Goal: Task Accomplishment & Management: Manage account settings

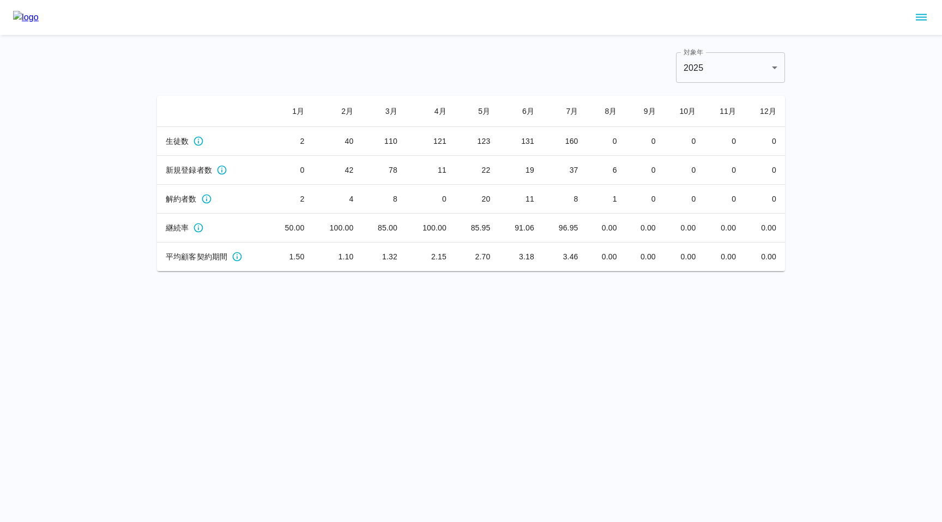
click at [923, 18] on icon "sidemenu" at bounding box center [921, 17] width 13 height 13
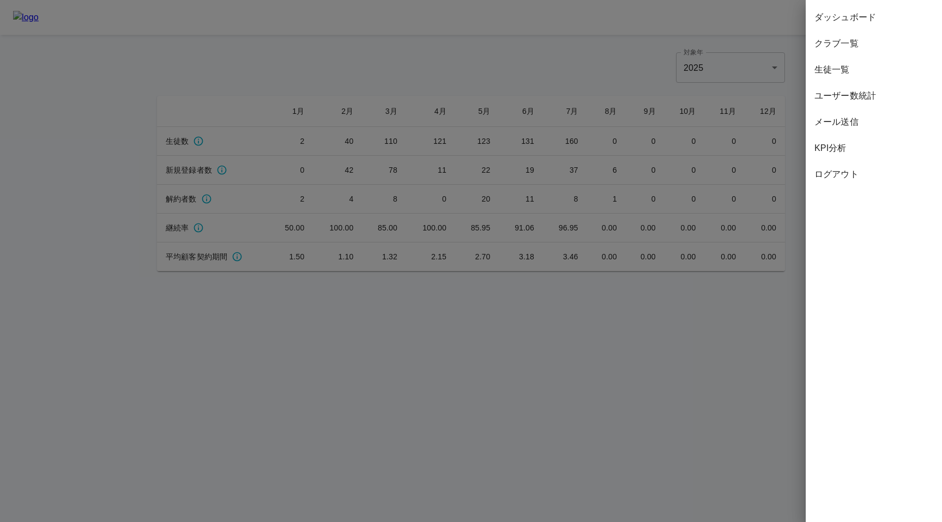
click at [867, 47] on span "クラブ一覧" at bounding box center [874, 43] width 119 height 13
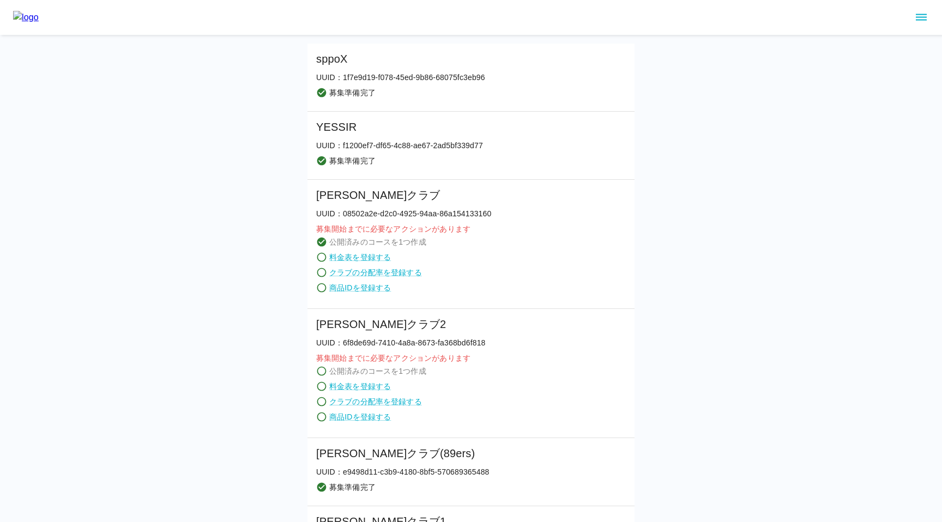
click at [342, 146] on p "UUID： f1200ef7-df65-4c88-ae67-2ad5bf339d77" at bounding box center [399, 145] width 167 height 11
drag, startPoint x: 343, startPoint y: 146, endPoint x: 505, endPoint y: 142, distance: 162.0
click at [505, 142] on li "YESSIR UUID： f1200ef7-df65-4c88-ae67-2ad5bf339d77 募集準備完了" at bounding box center [471, 146] width 327 height 68
copy p "f1200ef7-df65-4c88-ae67-2ad5bf339d77"
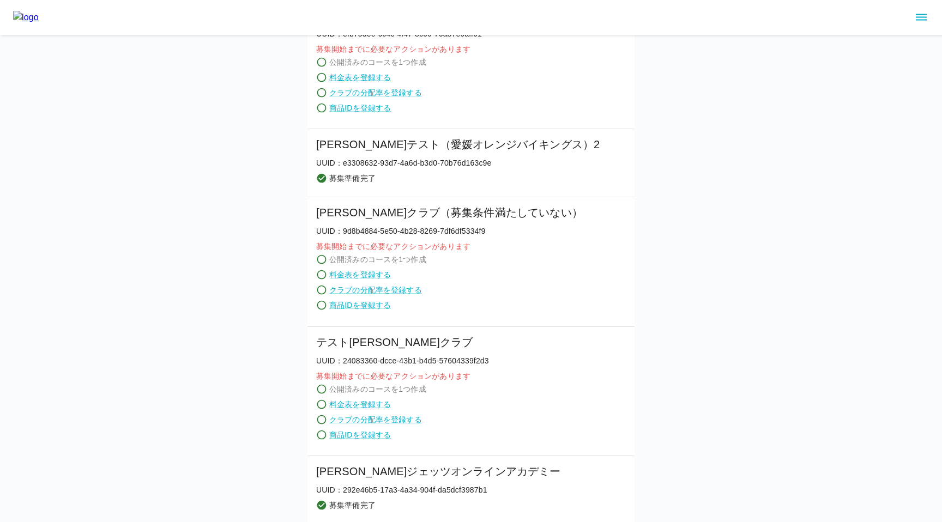
scroll to position [767, 0]
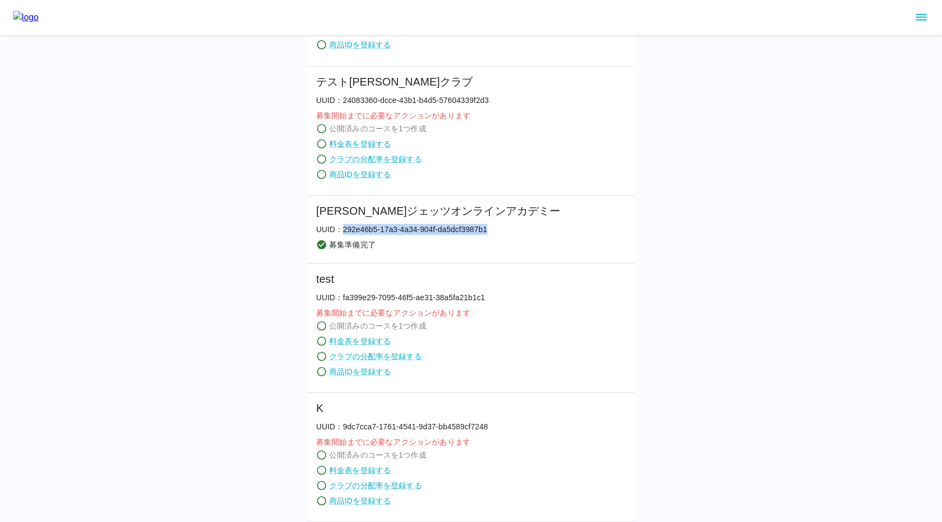
drag, startPoint x: 343, startPoint y: 231, endPoint x: 497, endPoint y: 224, distance: 153.9
click at [497, 224] on li "千葉ジェッツオンラインアカデミー UUID： 292e46b5-17a3-4a34-904f-da5dcf3987b1 募集準備完了" at bounding box center [471, 230] width 327 height 68
copy p "292e46b5-17a3-4a34-904f-da5dcf3987b1"
drag, startPoint x: 344, startPoint y: 230, endPoint x: 489, endPoint y: 230, distance: 144.5
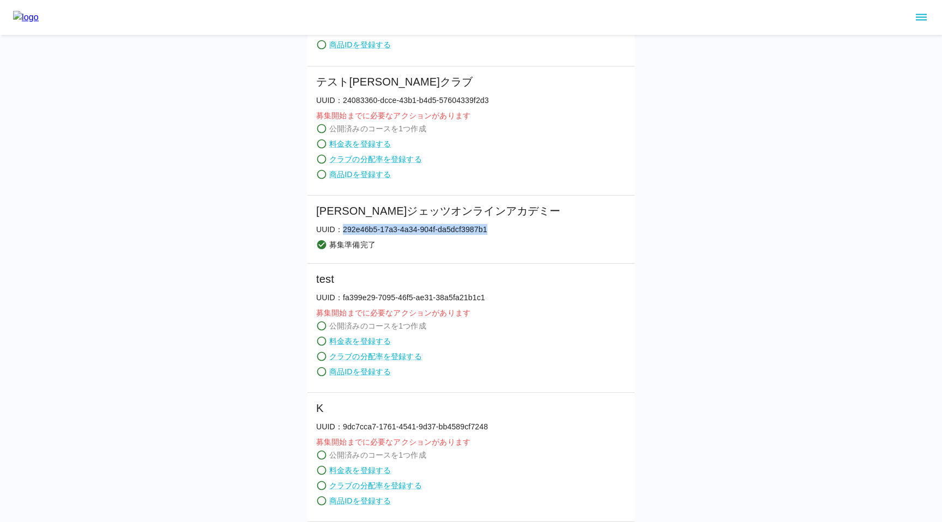
click at [489, 230] on p "UUID： 292e46b5-17a3-4a34-904f-da5dcf3987b1" at bounding box center [438, 229] width 245 height 11
copy p "292e46b5-17a3-4a34-904f-da5dcf3987b1"
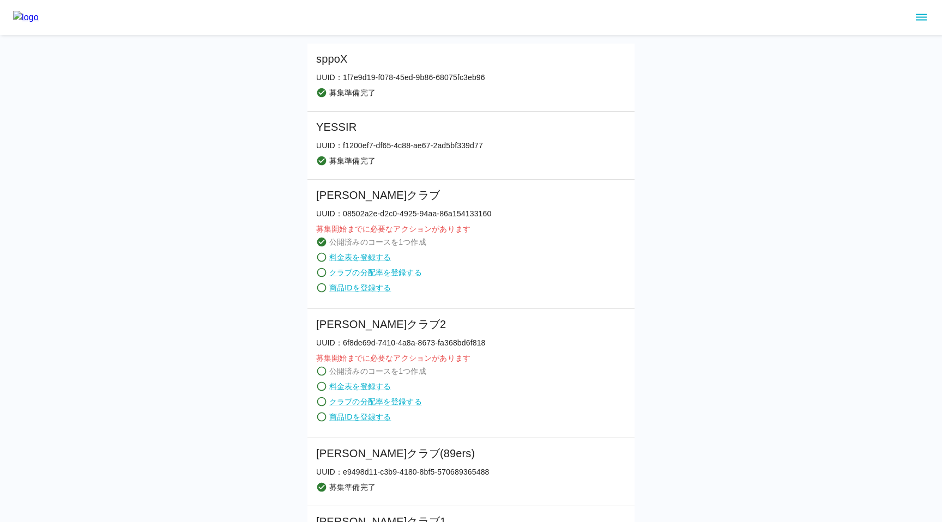
click at [919, 15] on icon "sidemenu" at bounding box center [921, 17] width 11 height 7
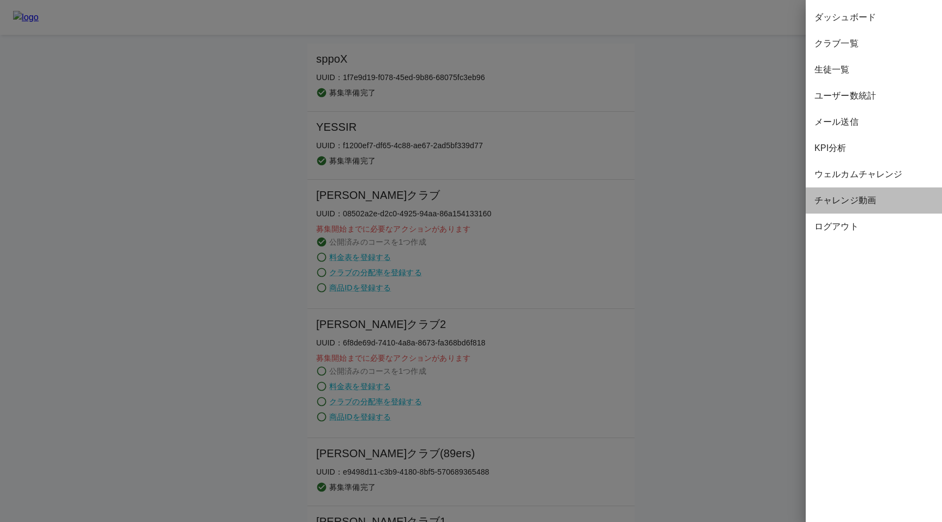
click at [837, 197] on span "チャレンジ動画" at bounding box center [874, 200] width 119 height 13
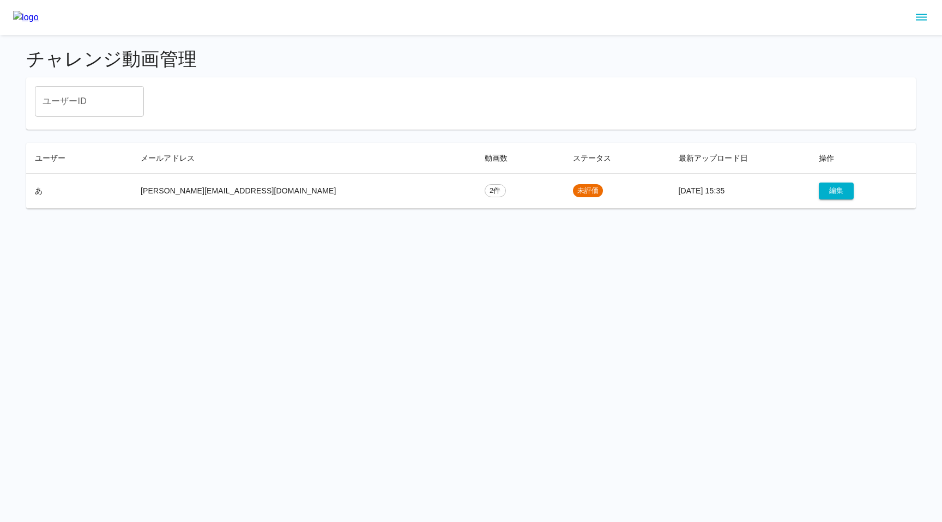
click at [565, 222] on html "チャレンジ動画管理 ユーザーID ユーザーID ユーザー メールアドレス 動画数 ステータス 最新アップロード日 操作 あ keita.hino+414@di…" at bounding box center [471, 111] width 942 height 222
click at [819, 183] on button "編集" at bounding box center [836, 191] width 35 height 17
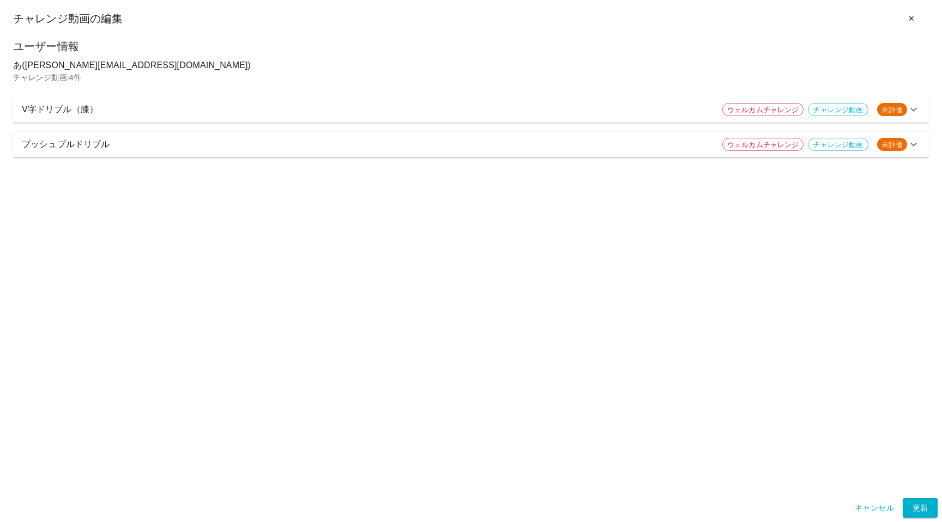
click at [93, 110] on p "V字ドリブル（膝）" at bounding box center [368, 109] width 692 height 13
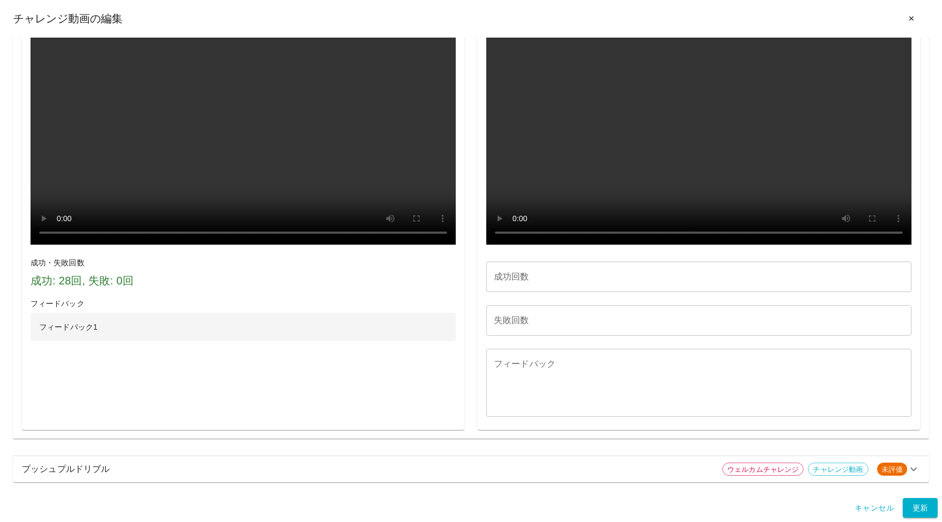
scroll to position [686, 0]
click at [542, 276] on input "成功回数" at bounding box center [698, 277] width 425 height 31
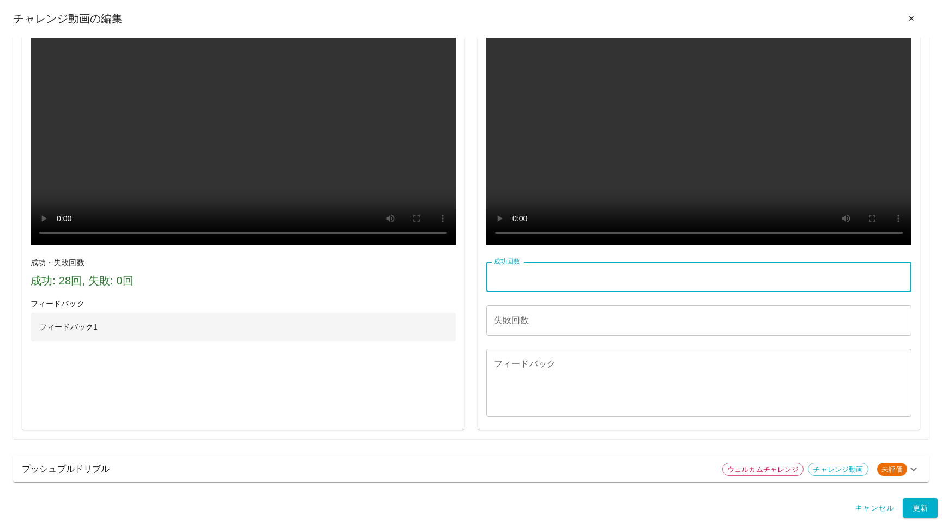
type input "**"
click at [550, 318] on input "失敗回数" at bounding box center [698, 320] width 425 height 31
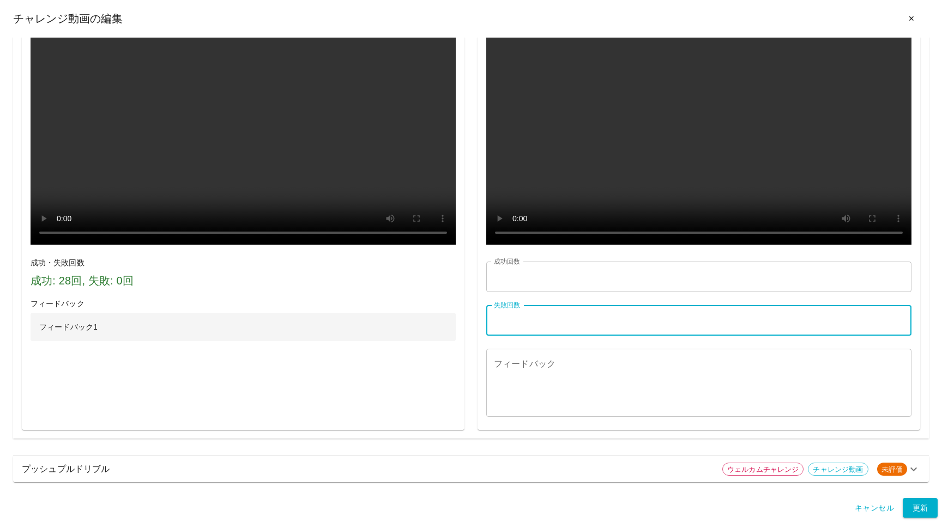
type input "*"
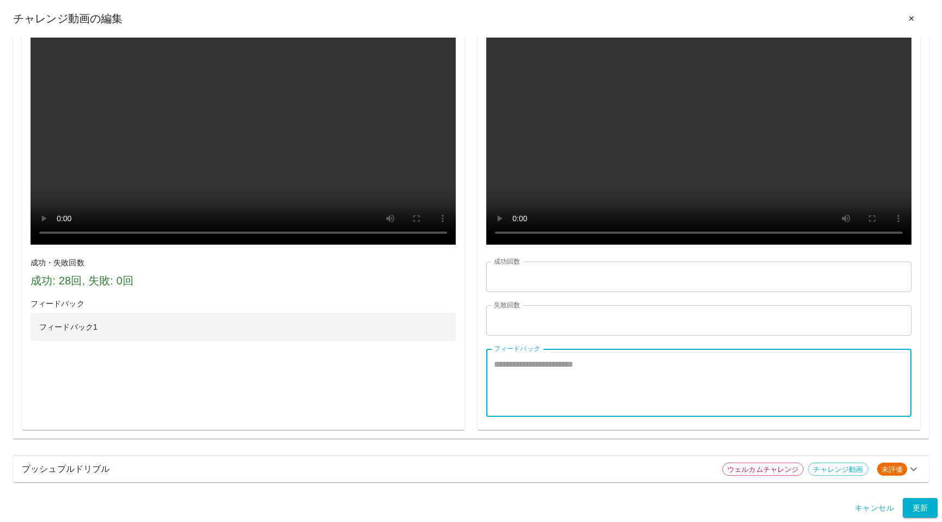
click at [541, 380] on textarea "フィードバック" at bounding box center [699, 383] width 410 height 50
type textarea "*"
type textarea "**********"
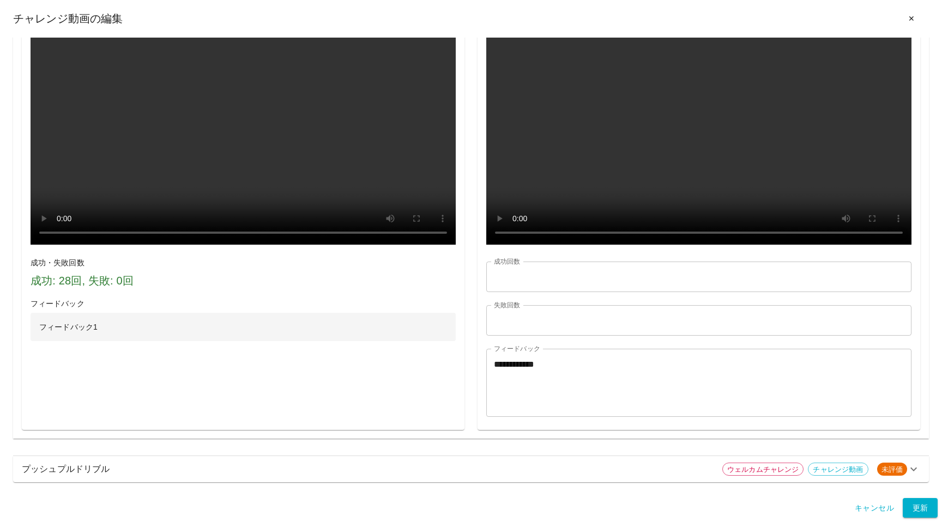
click at [634, 482] on div "プッシュプルドリブル ウェルカムチャレンジ チャレンジ動画 未評価" at bounding box center [471, 469] width 916 height 26
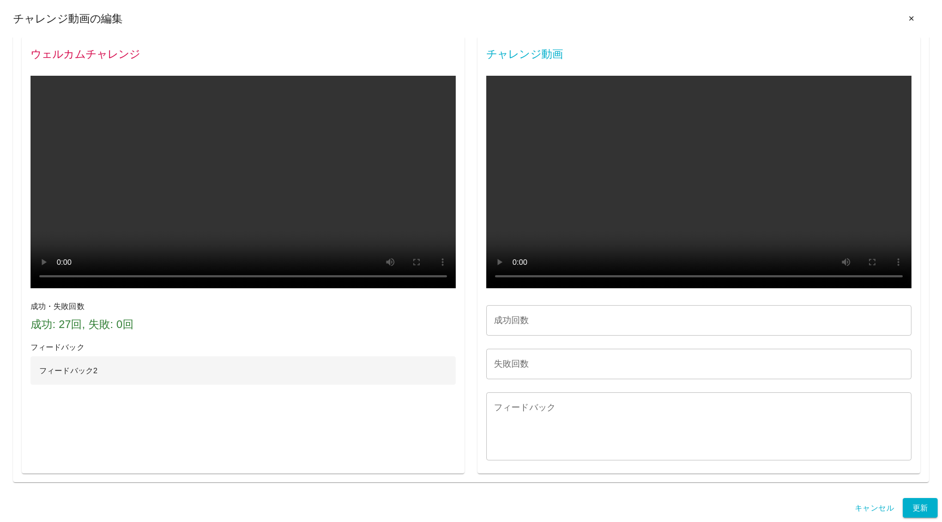
scroll to position [1629, 0]
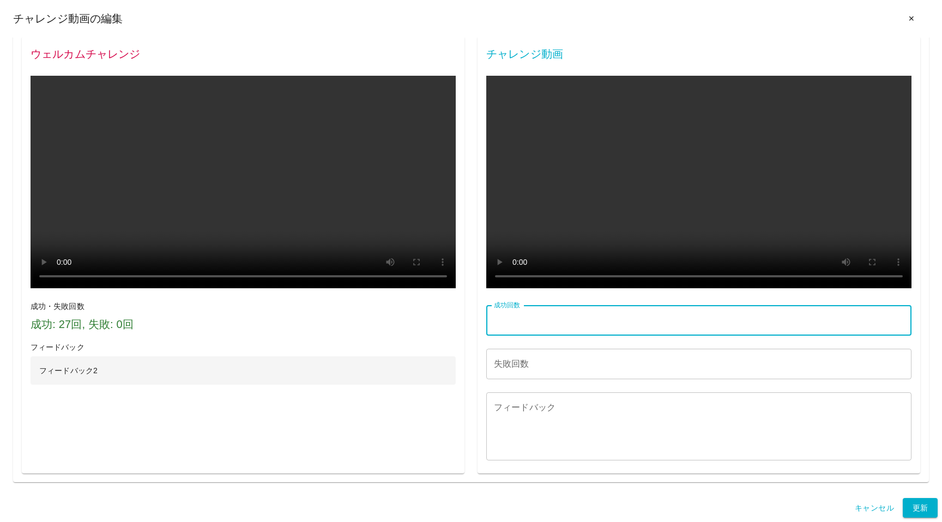
click at [563, 336] on input "成功回数" at bounding box center [698, 320] width 425 height 31
type input "**"
click at [553, 380] on input "失敗回数" at bounding box center [698, 364] width 425 height 31
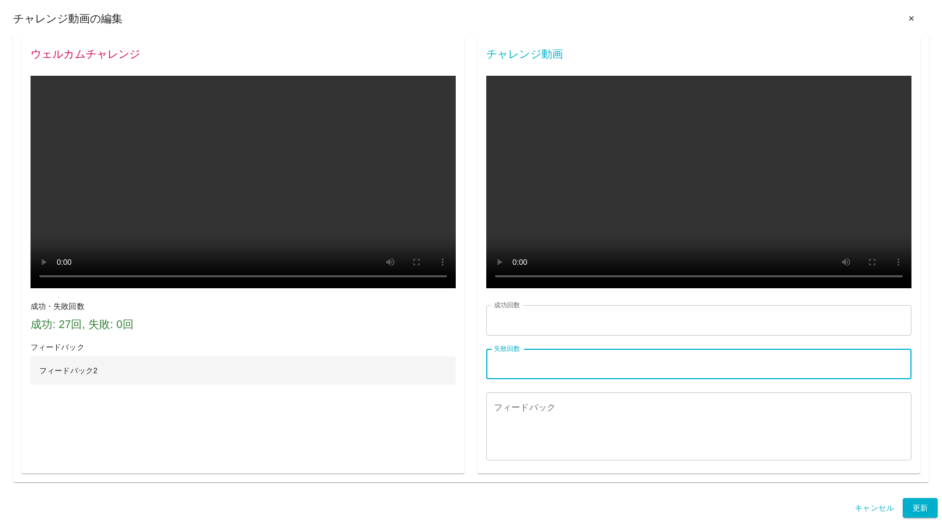
type input "*"
click at [523, 452] on textarea "フィードバック" at bounding box center [699, 427] width 410 height 50
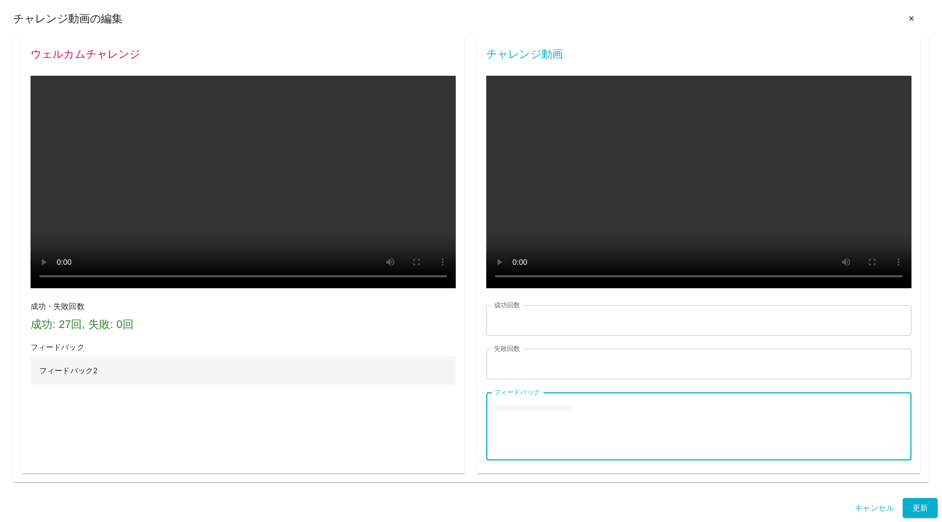
paste textarea "**********"
type textarea "**********"
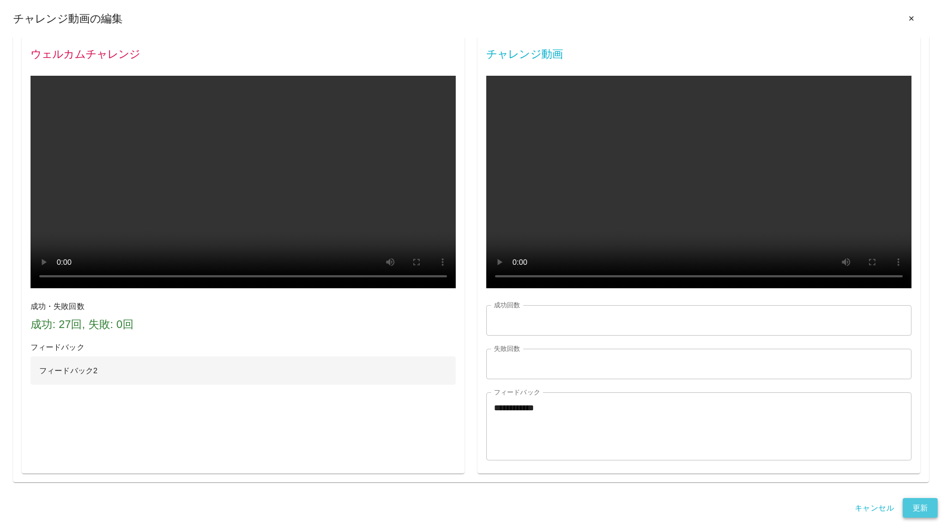
click at [916, 504] on button "更新" at bounding box center [920, 508] width 35 height 20
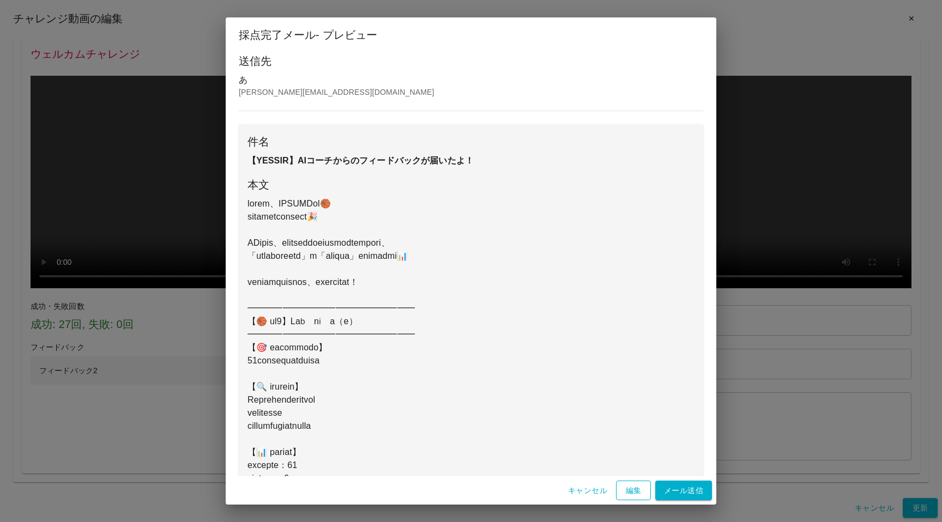
click at [642, 491] on button "編集" at bounding box center [633, 491] width 35 height 20
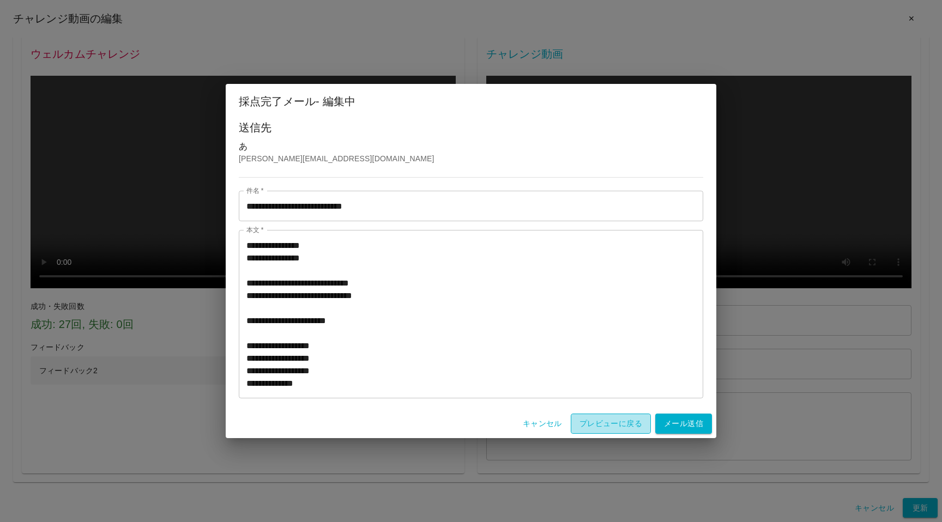
click at [598, 425] on button "プレビューに戻る" at bounding box center [611, 424] width 80 height 20
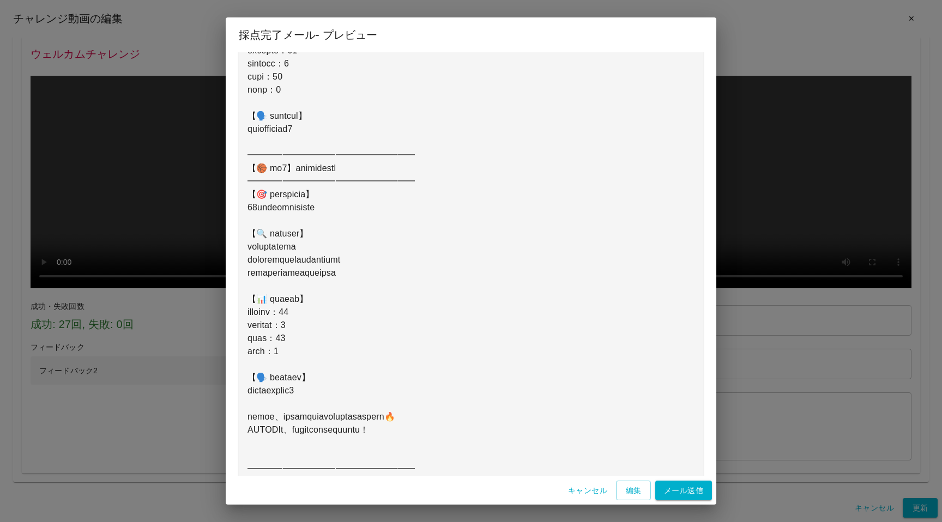
scroll to position [513, 0]
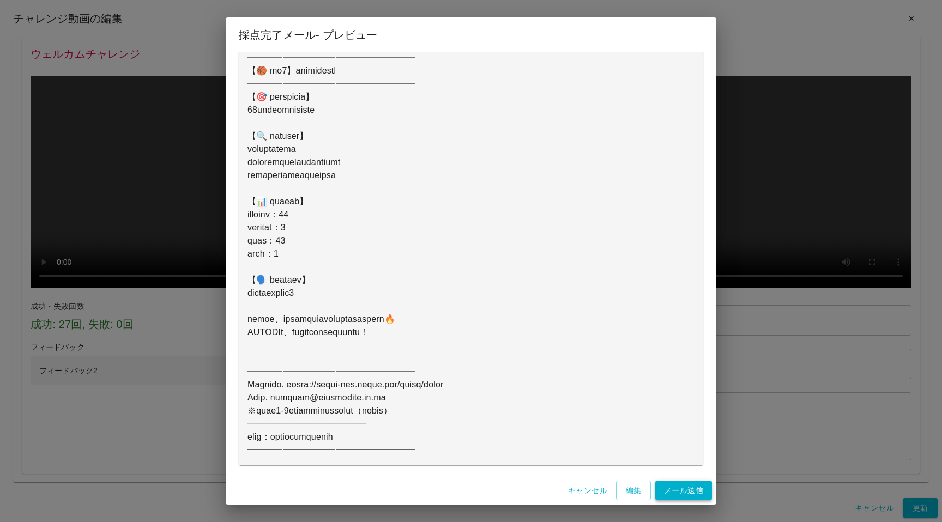
click at [667, 490] on button "メール送信" at bounding box center [684, 491] width 57 height 20
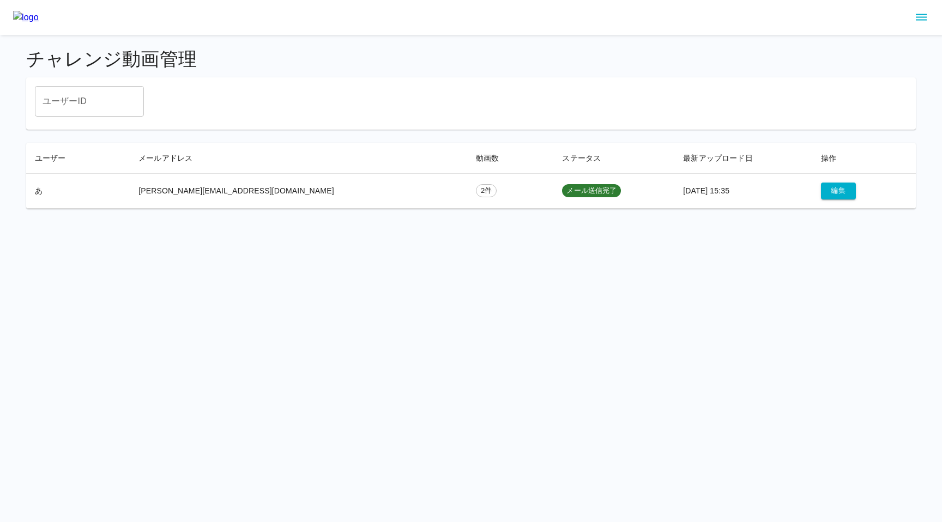
click at [320, 78] on div "ユーザーID ユーザーID" at bounding box center [471, 103] width 890 height 52
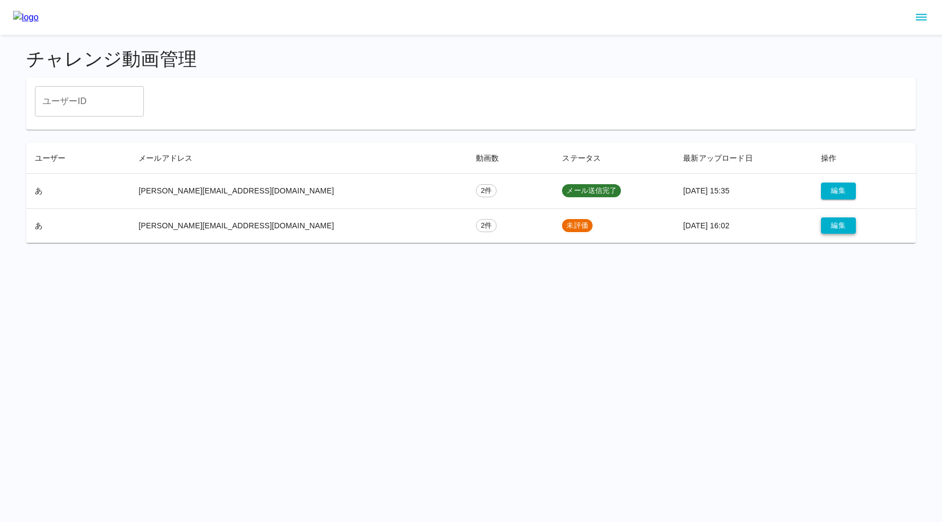
click at [821, 232] on button "編集" at bounding box center [838, 226] width 35 height 17
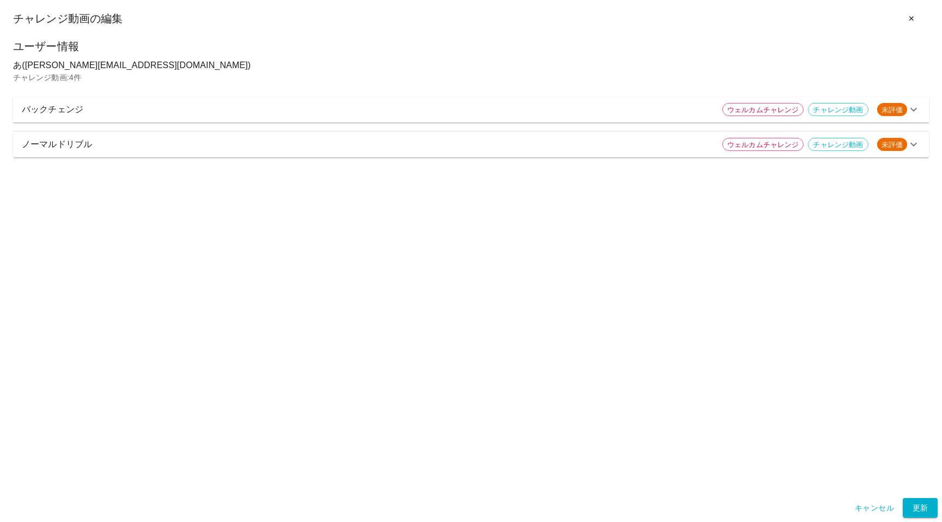
click at [534, 109] on p "バックチェンジ" at bounding box center [368, 109] width 692 height 13
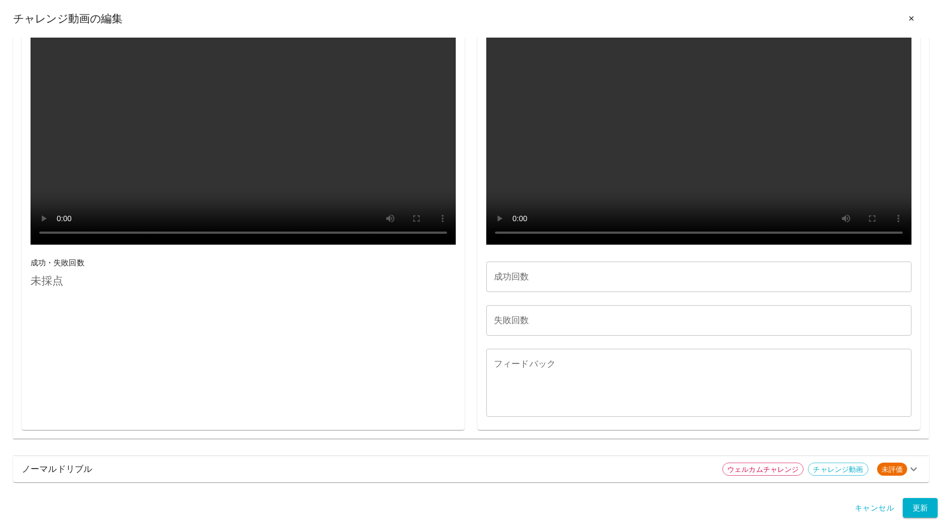
scroll to position [528, 0]
click at [500, 292] on input "成功回数" at bounding box center [698, 277] width 425 height 31
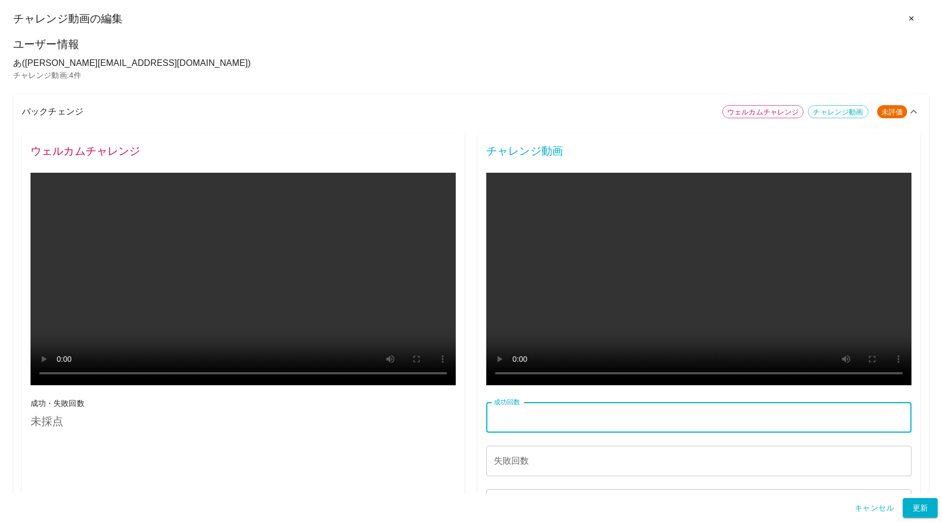
scroll to position [0, 0]
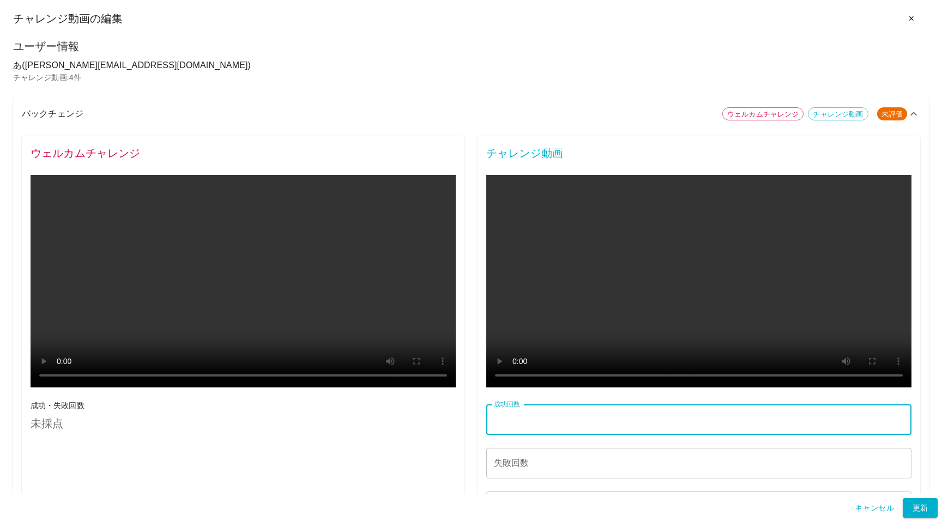
click at [912, 20] on button "✕" at bounding box center [911, 19] width 35 height 20
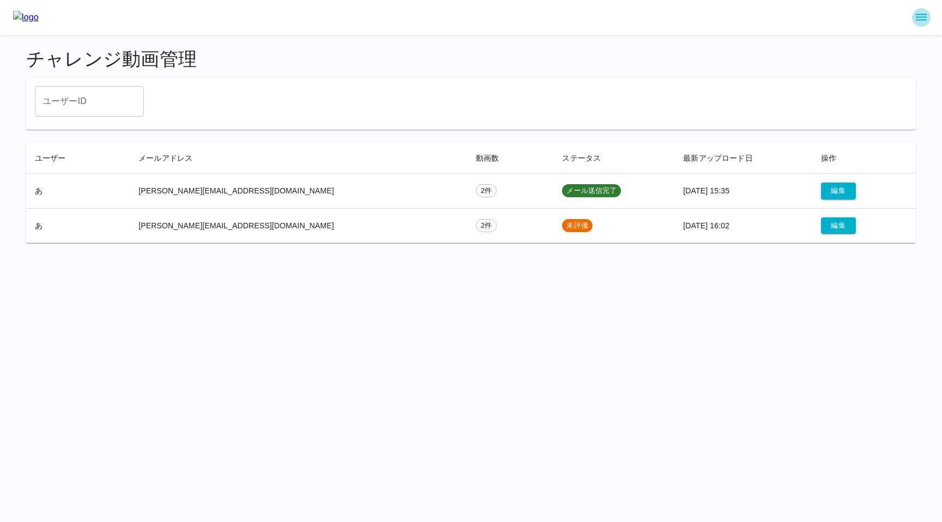
click at [920, 18] on icon "sidemenu" at bounding box center [921, 17] width 13 height 13
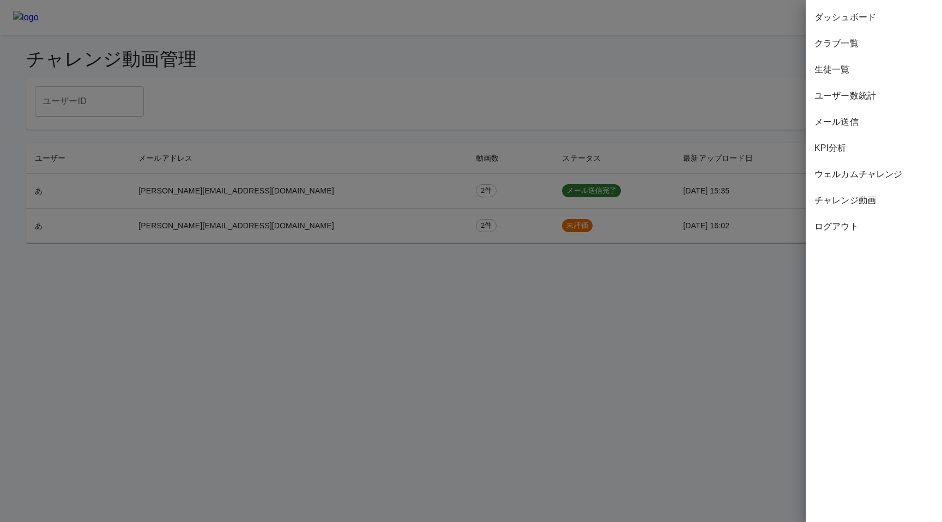
click at [835, 173] on span "ウェルカムチャレンジ" at bounding box center [874, 174] width 119 height 13
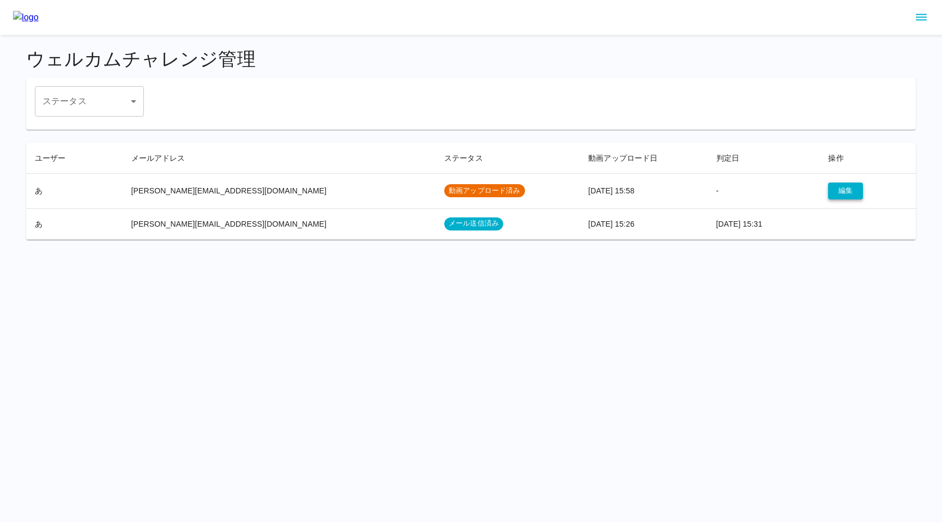
click at [834, 191] on button "編集" at bounding box center [845, 191] width 35 height 17
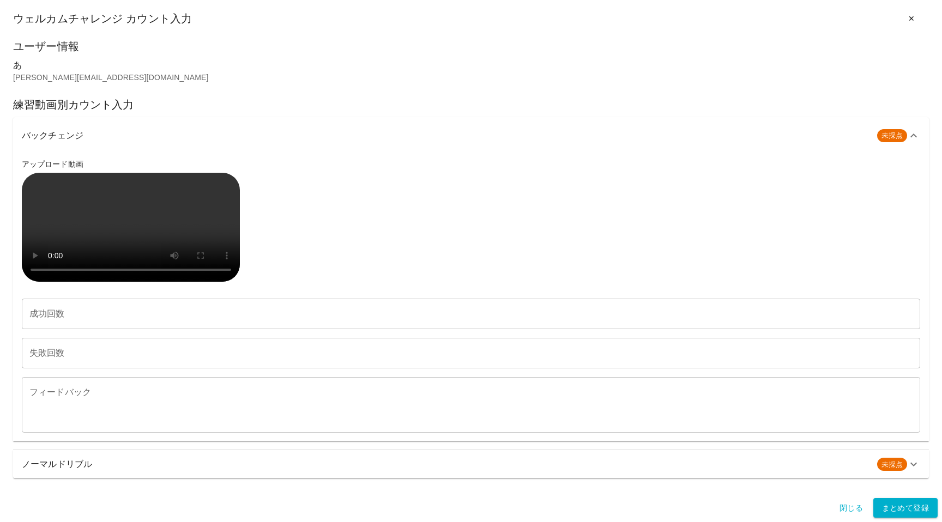
scroll to position [274, 0]
click at [138, 310] on input "成功回数" at bounding box center [471, 314] width 899 height 31
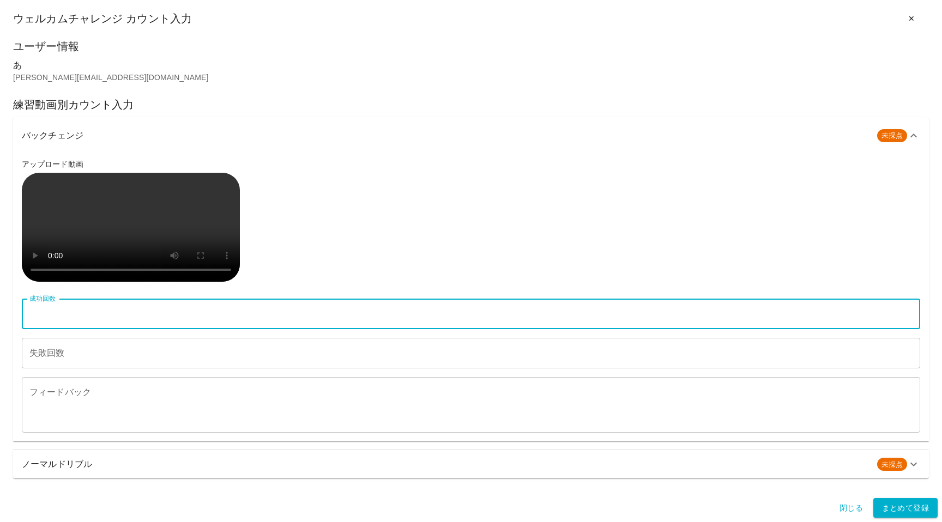
type input "*"
click at [139, 318] on input "*" at bounding box center [471, 314] width 899 height 31
type input "**"
click at [128, 359] on input "失敗回数" at bounding box center [471, 353] width 899 height 31
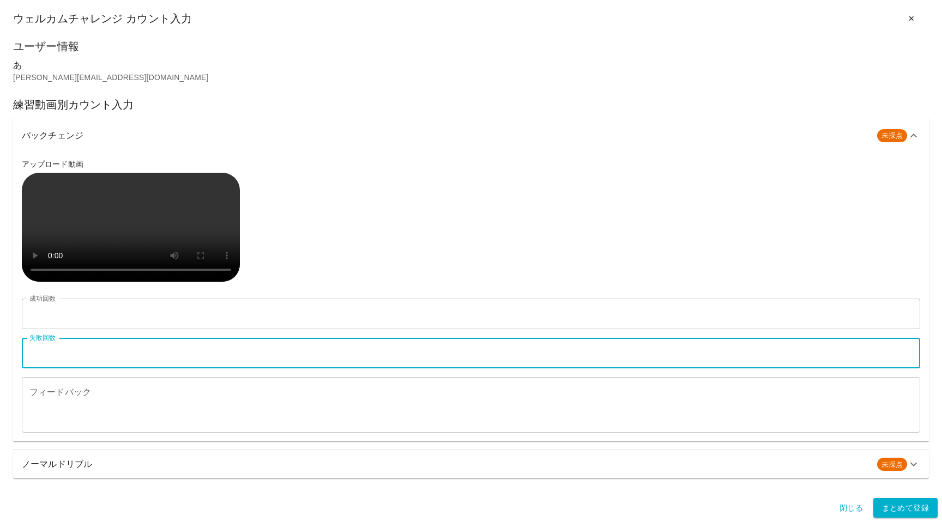
type input "*"
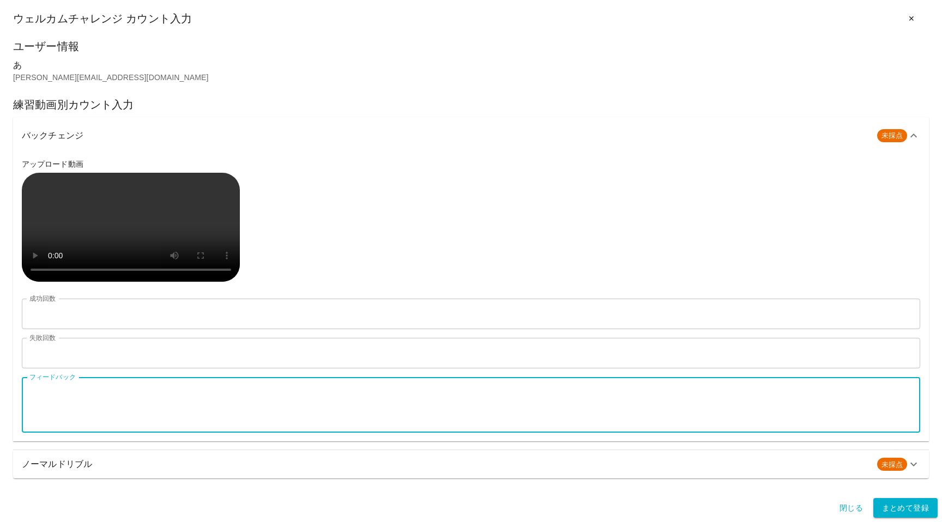
click at [99, 407] on textarea "フィードバック" at bounding box center [470, 406] width 883 height 38
type textarea "********"
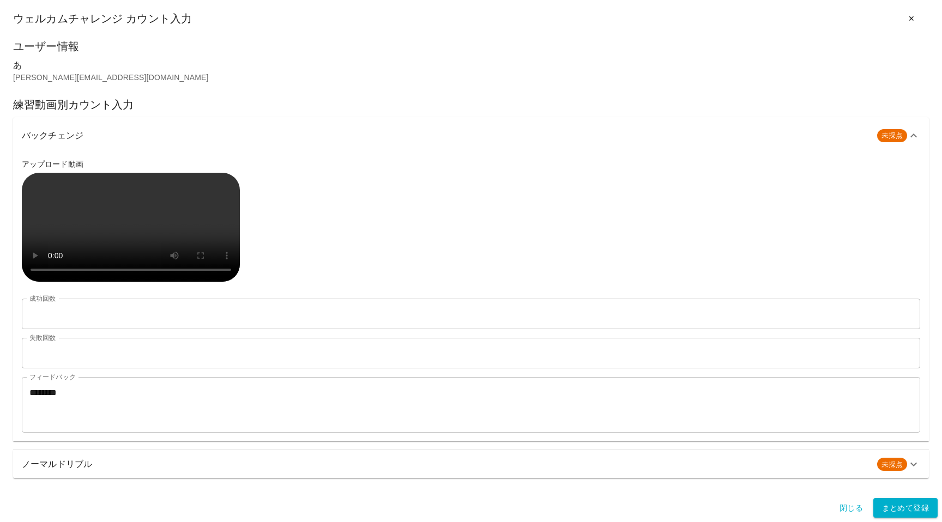
click at [98, 472] on h6 "ノーマルドリブル" at bounding box center [445, 464] width 847 height 15
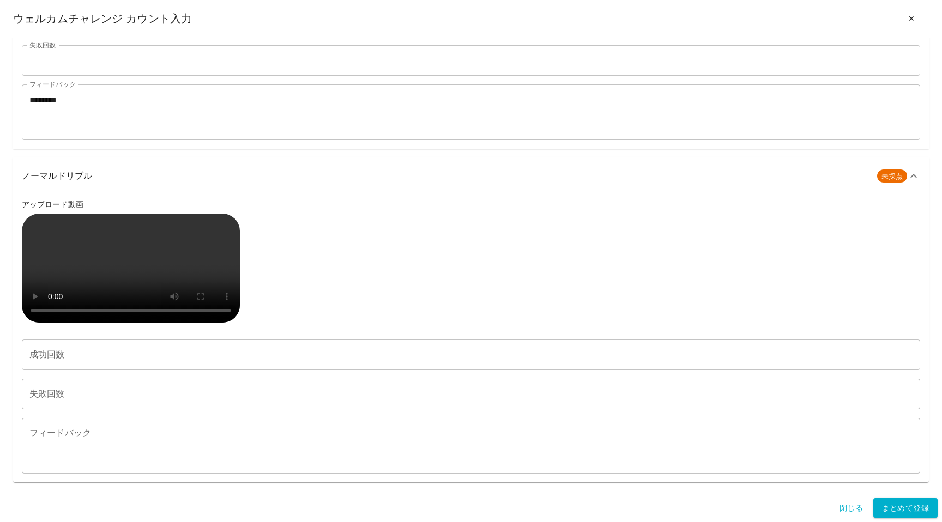
scroll to position [850, 0]
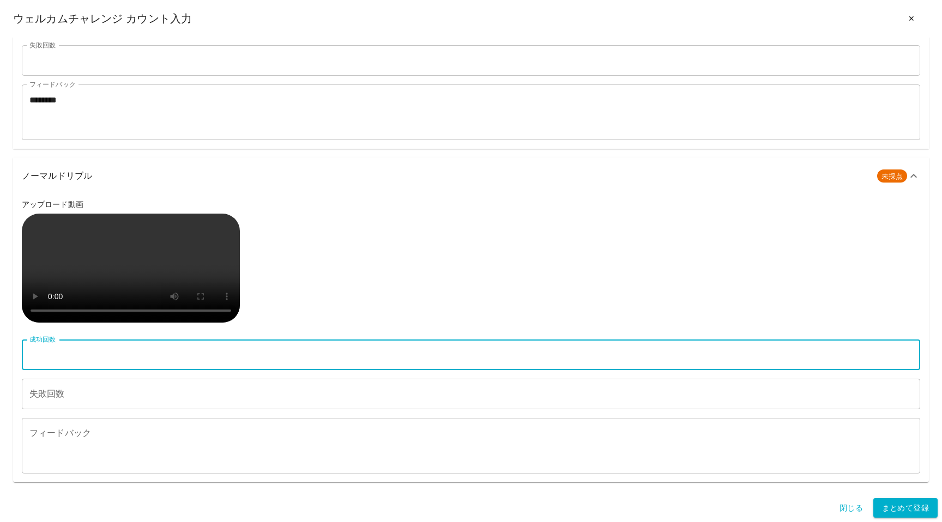
click at [131, 347] on input "成功回数" at bounding box center [471, 355] width 899 height 31
type input "*"
type input "**"
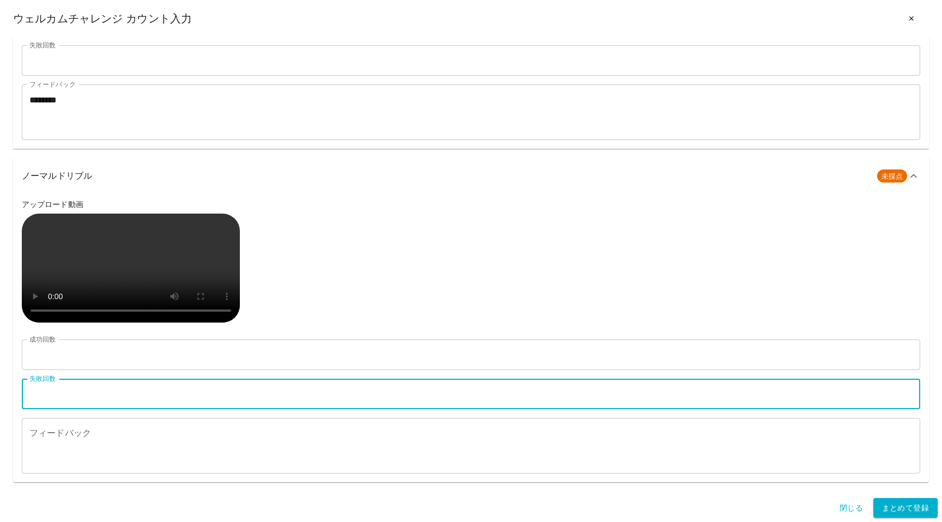
click at [227, 398] on input "失敗回数" at bounding box center [471, 394] width 899 height 31
type input "*"
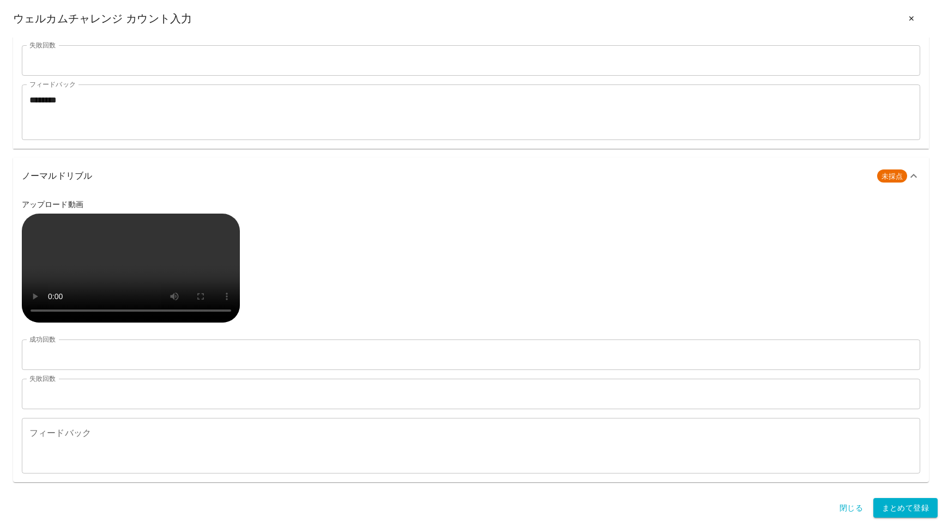
click at [213, 424] on div "* フィードバック" at bounding box center [471, 446] width 899 height 56
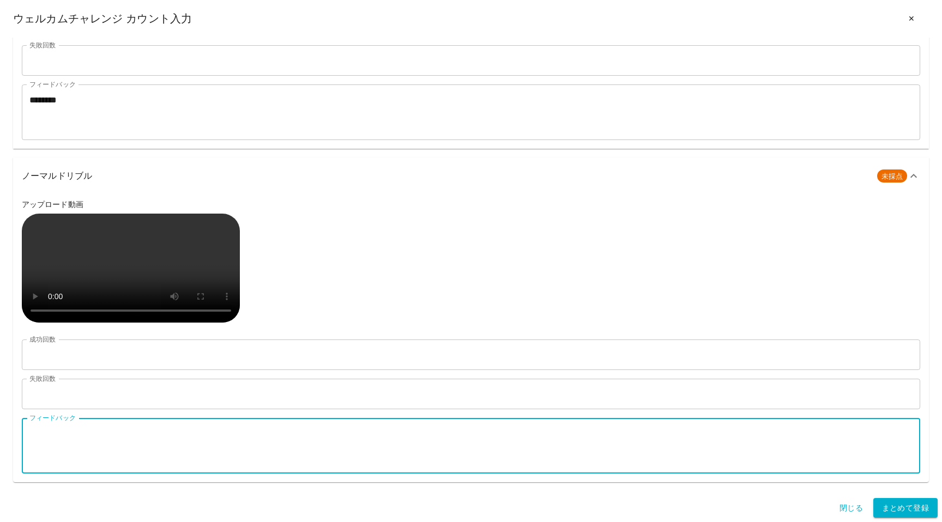
click at [213, 438] on textarea "フィードバック" at bounding box center [470, 447] width 883 height 38
type textarea "********"
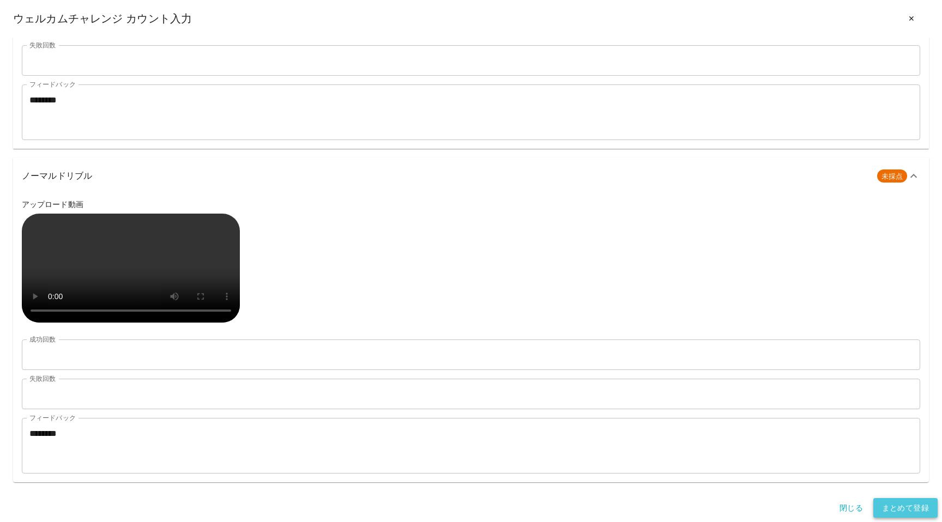
click at [883, 507] on button "まとめて登録" at bounding box center [906, 508] width 64 height 20
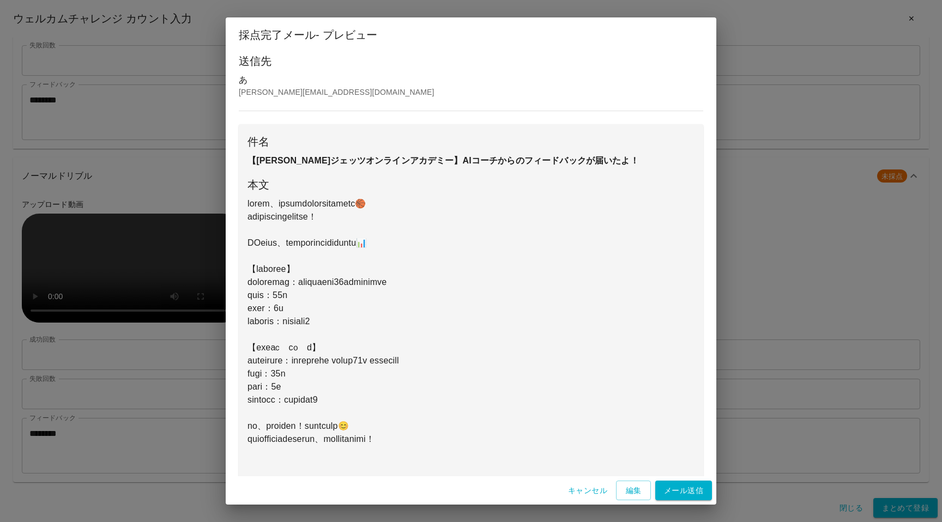
scroll to position [107, 0]
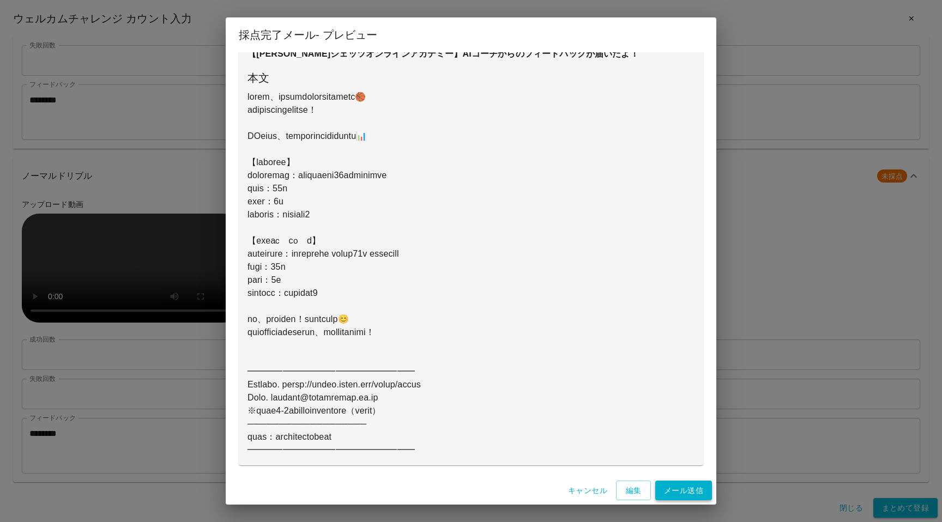
click at [681, 495] on button "メール送信" at bounding box center [684, 491] width 57 height 20
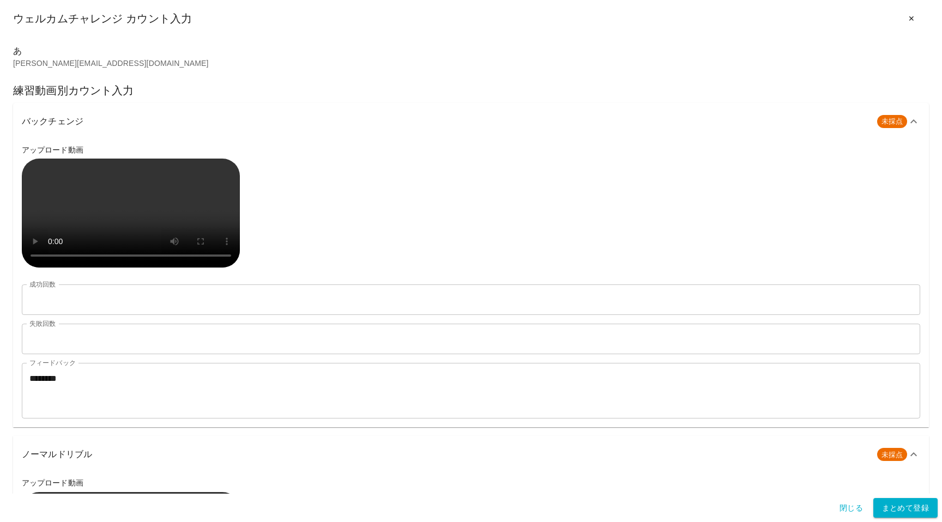
scroll to position [0, 0]
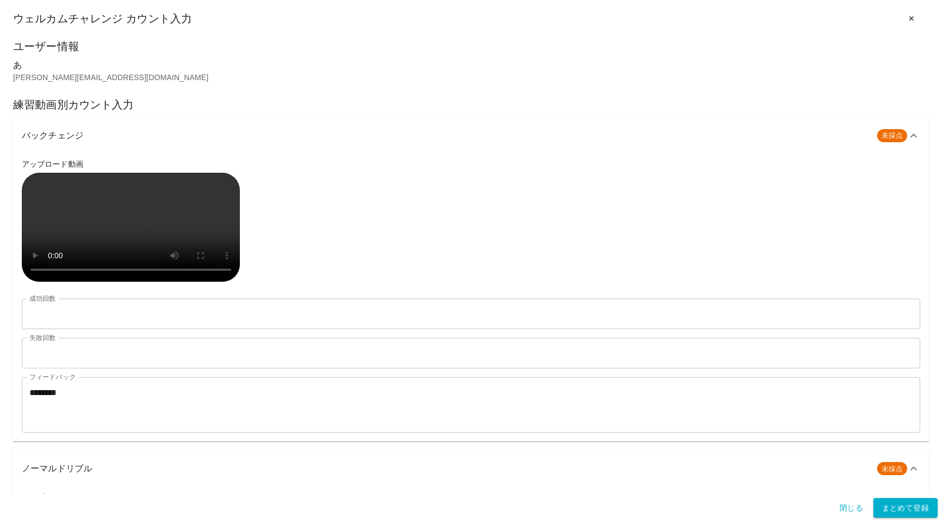
click at [911, 20] on button "✕" at bounding box center [911, 19] width 35 height 20
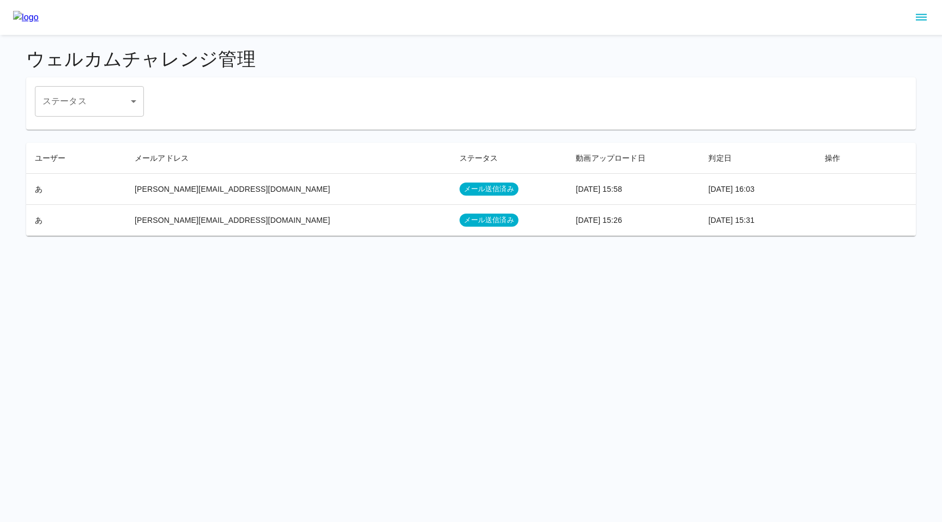
click at [922, 16] on icon "sidemenu" at bounding box center [921, 17] width 13 height 13
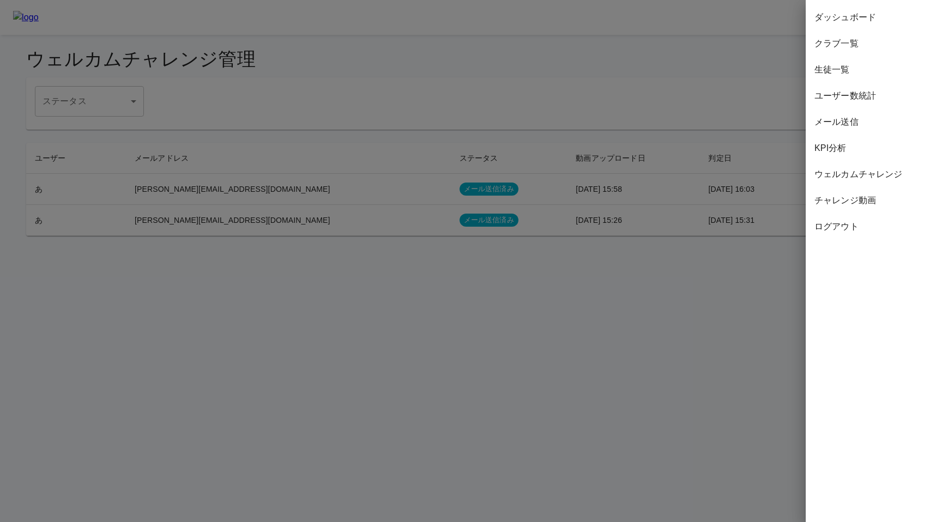
click at [846, 202] on span "チャレンジ動画" at bounding box center [874, 200] width 119 height 13
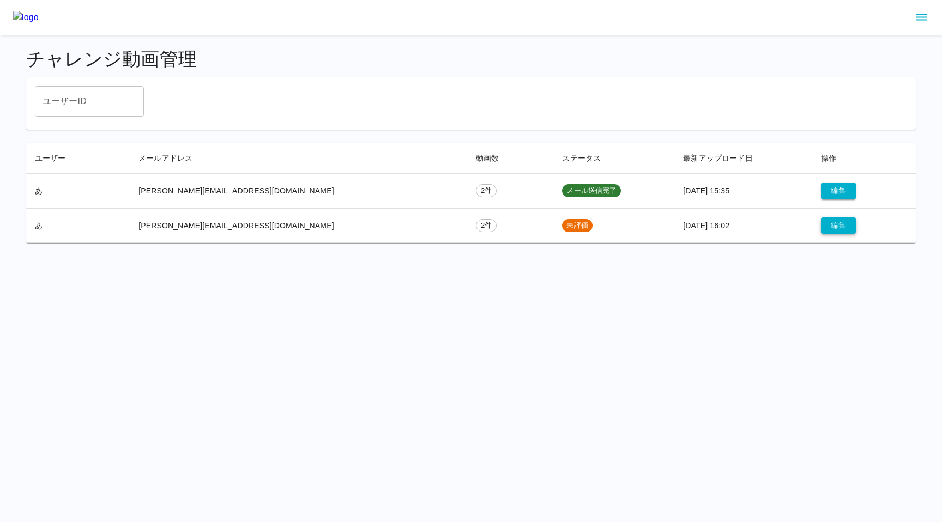
click at [821, 229] on button "編集" at bounding box center [838, 226] width 35 height 17
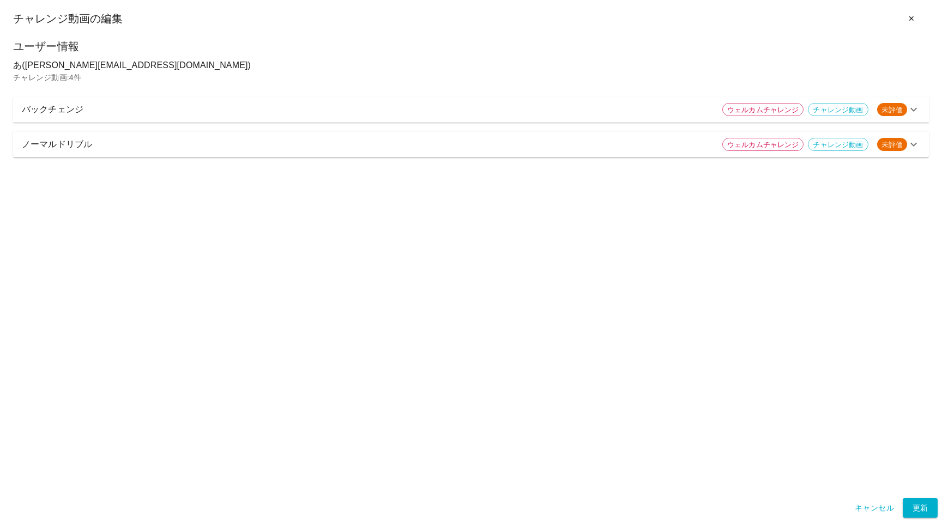
click at [285, 116] on p "バックチェンジ" at bounding box center [368, 109] width 692 height 13
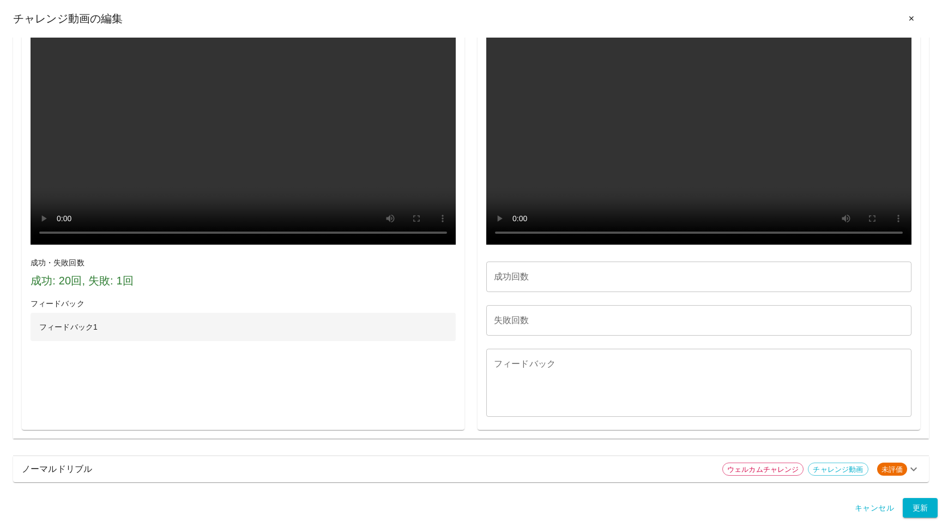
scroll to position [557, 0]
click at [516, 292] on input "成功回数" at bounding box center [698, 277] width 425 height 31
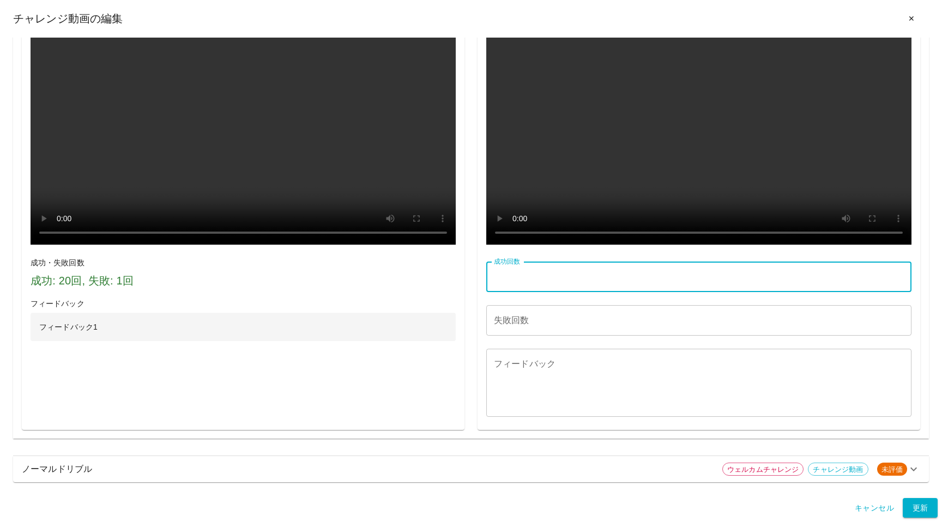
type input "**"
click at [531, 336] on input "失敗回数" at bounding box center [698, 320] width 425 height 31
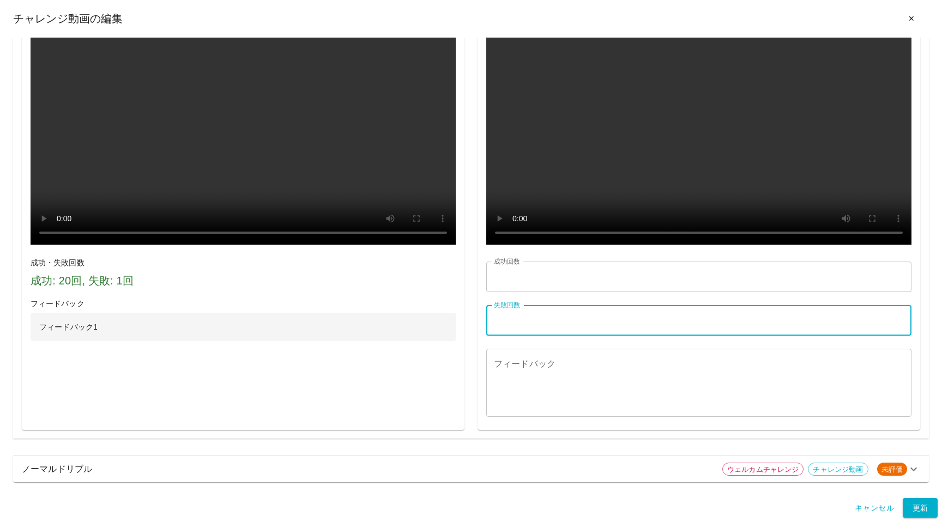
scroll to position [684, 0]
type input "*"
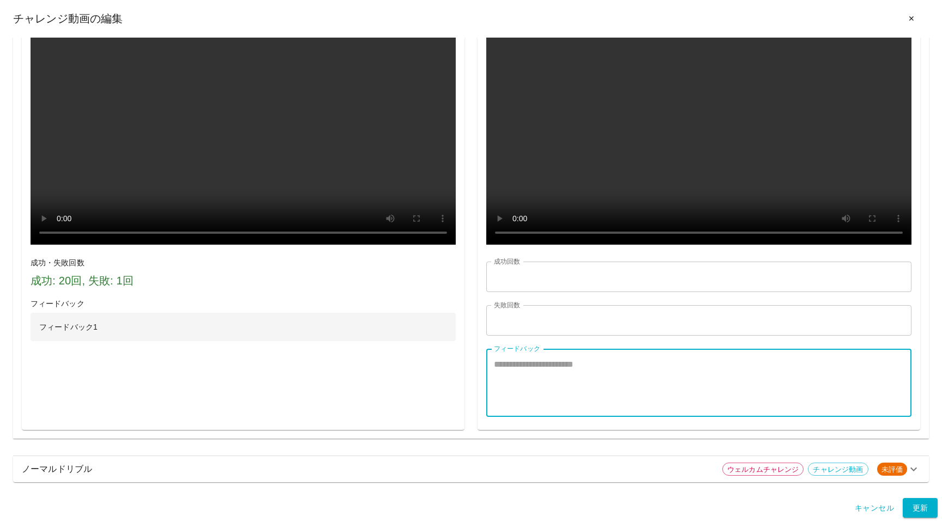
click at [546, 400] on textarea "フィードバック" at bounding box center [699, 383] width 410 height 50
type textarea "**********"
click at [539, 476] on p "ノーマルドリブル" at bounding box center [368, 469] width 692 height 13
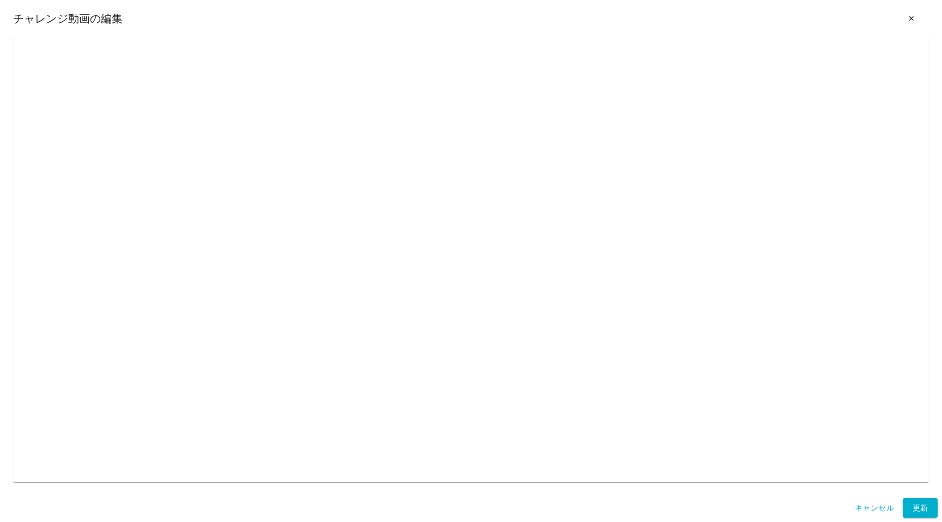
scroll to position [1688, 0]
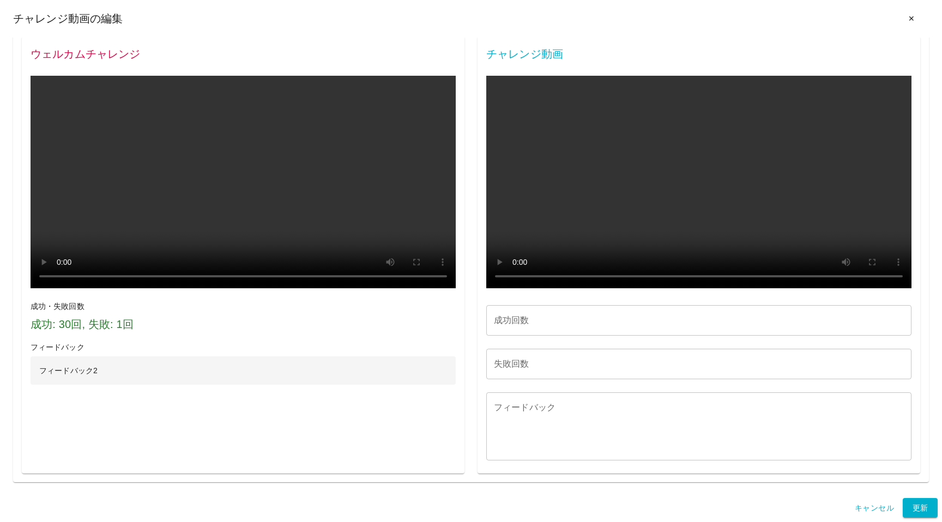
click at [558, 330] on input "成功回数" at bounding box center [698, 320] width 425 height 31
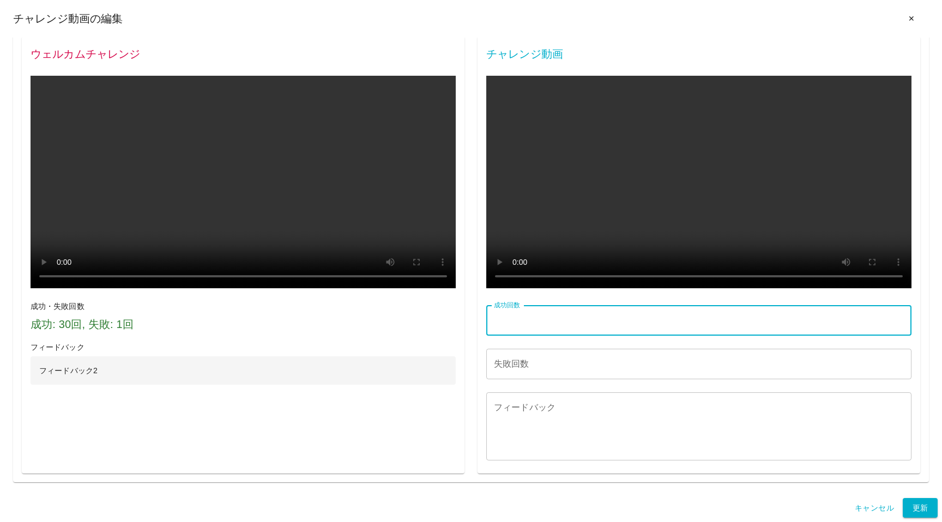
type input "**"
click at [547, 375] on input "失敗回数" at bounding box center [698, 364] width 425 height 31
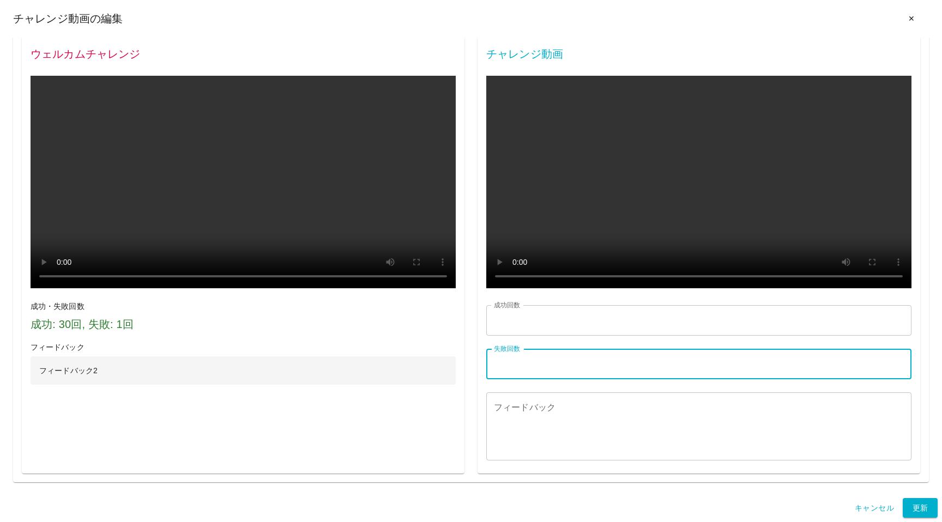
type input "*"
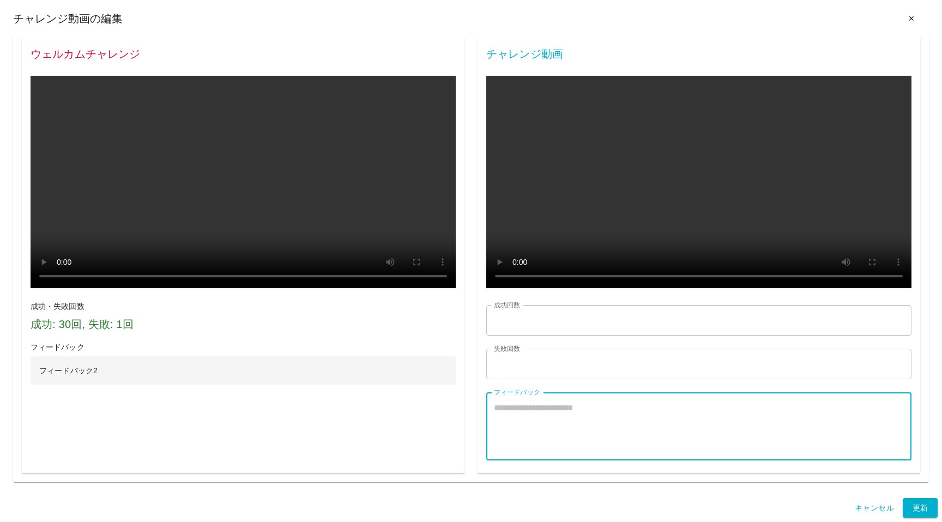
click at [546, 412] on textarea "フィードバック" at bounding box center [699, 427] width 410 height 50
paste textarea "**********"
type textarea "**********"
click at [919, 505] on button "更新" at bounding box center [920, 508] width 35 height 20
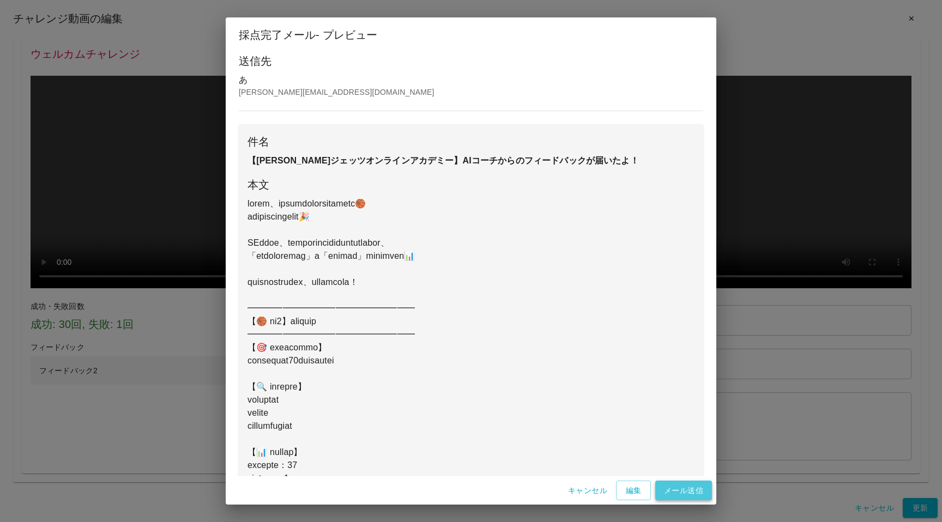
click at [681, 482] on button "メール送信" at bounding box center [684, 491] width 57 height 20
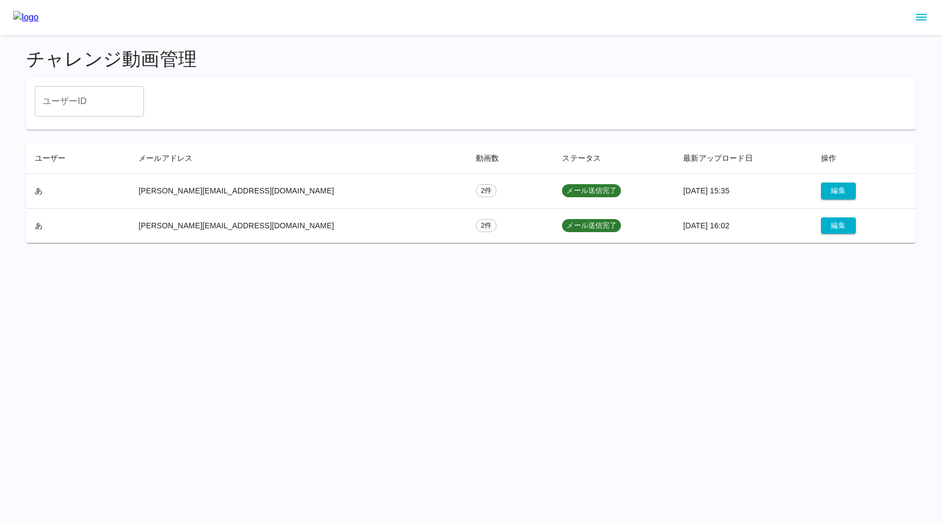
click at [645, 256] on html "チャレンジ動画管理 ユーザーID ユーザーID ユーザー メールアドレス 動画数 ステータス 最新アップロード日 操作 あ keita.hino+414@di…" at bounding box center [471, 128] width 942 height 256
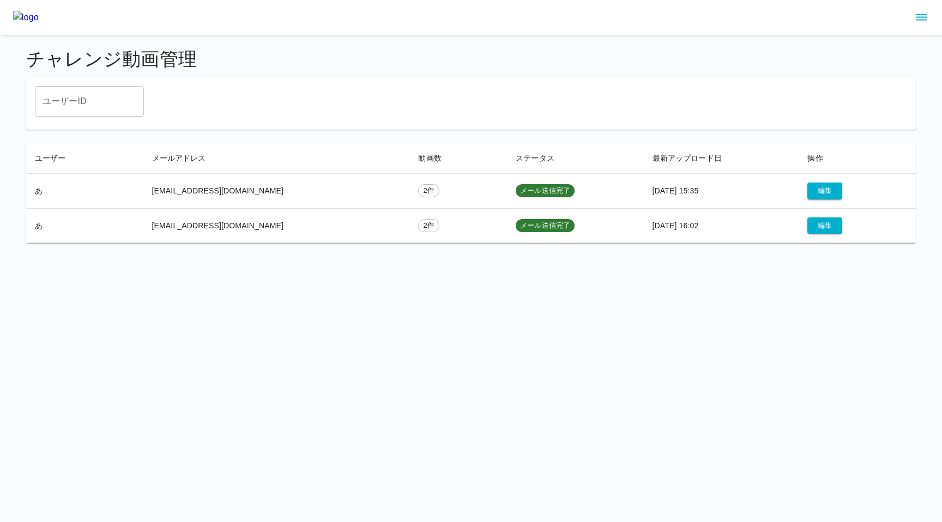
click at [924, 17] on icon "sidemenu" at bounding box center [921, 17] width 13 height 13
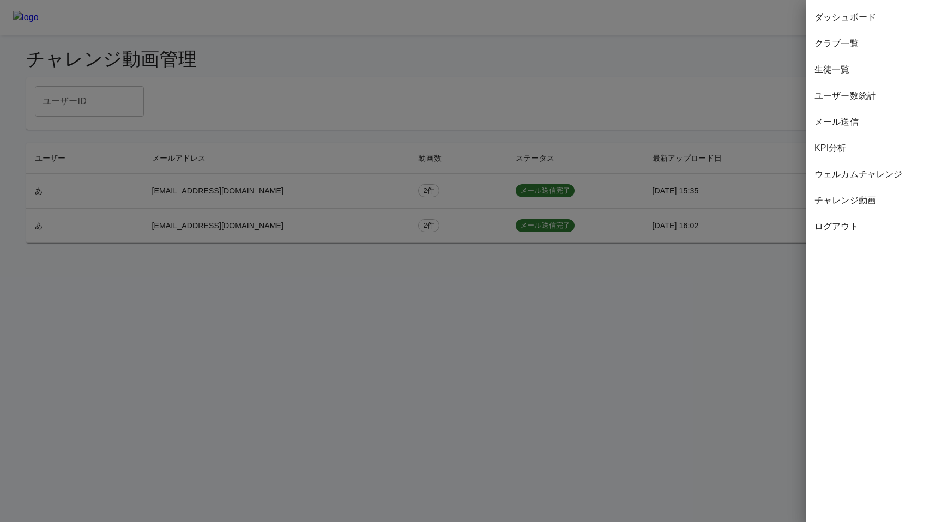
click at [868, 176] on span "ウェルカムチャレンジ" at bounding box center [874, 174] width 119 height 13
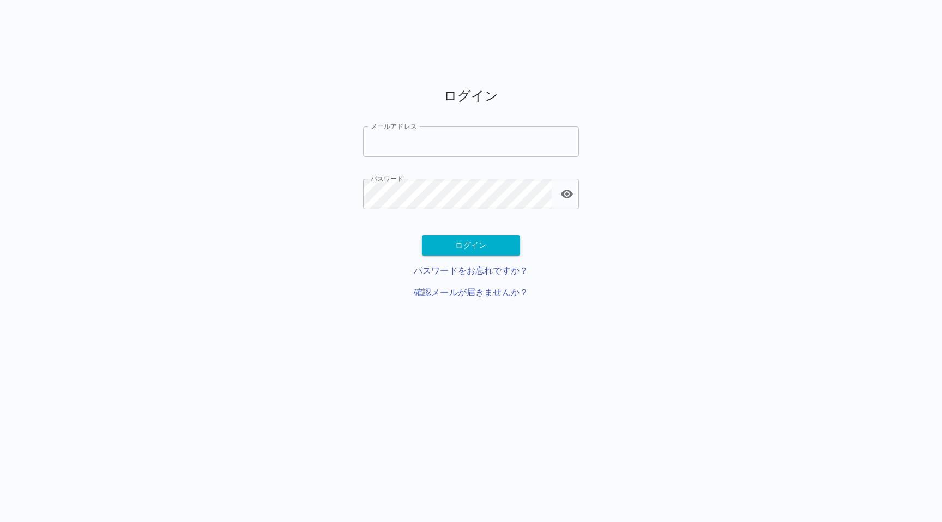
click at [416, 145] on input "メールアドレス" at bounding box center [471, 142] width 216 height 31
click at [407, 145] on input "メールアドレス" at bounding box center [471, 142] width 216 height 31
paste input "**********"
type input "**********"
click at [476, 251] on button "ログイン" at bounding box center [471, 246] width 98 height 20
